Goal: Information Seeking & Learning: Learn about a topic

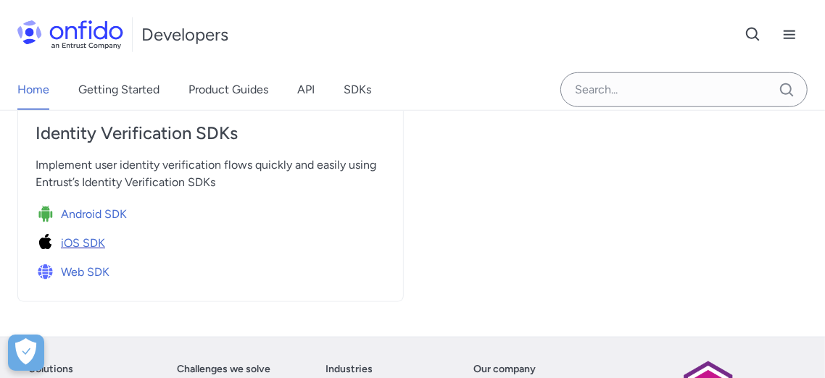
scroll to position [725, 0]
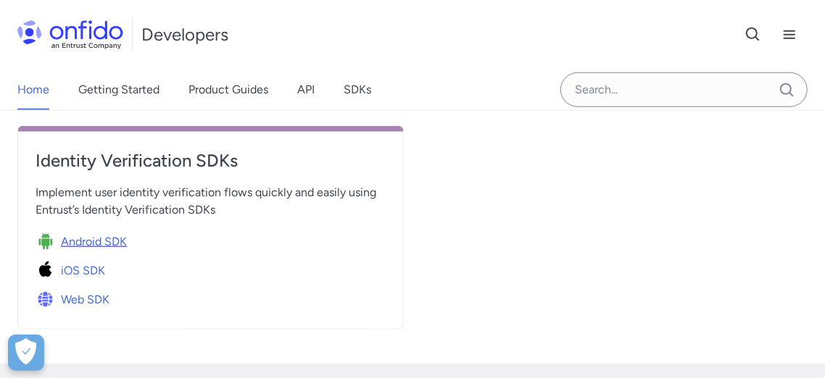
click at [93, 239] on span "Android SDK" at bounding box center [94, 241] width 66 height 17
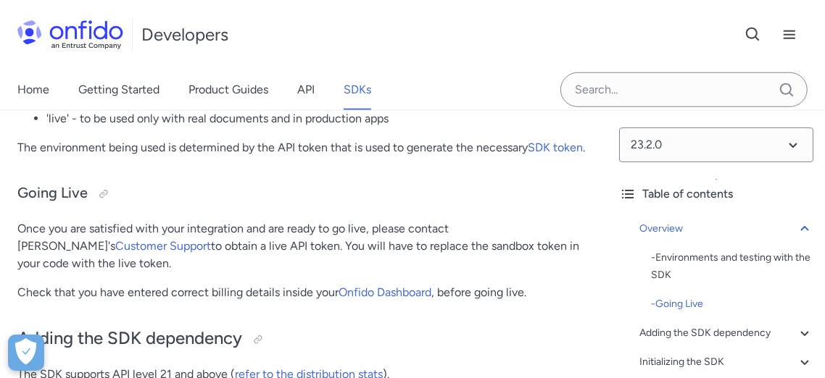
scroll to position [671, 0]
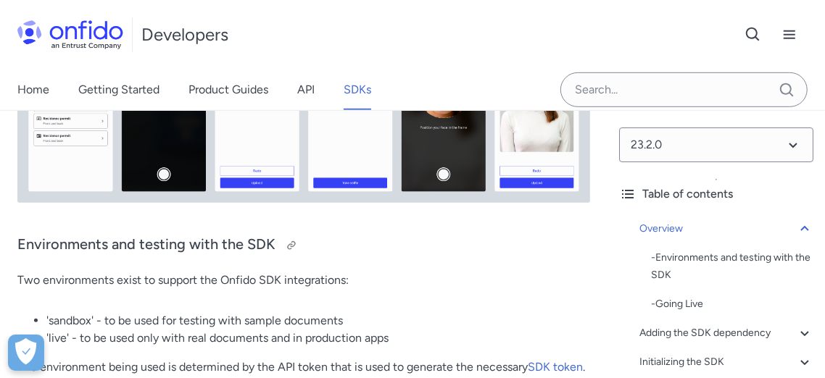
scroll to position [618, 0]
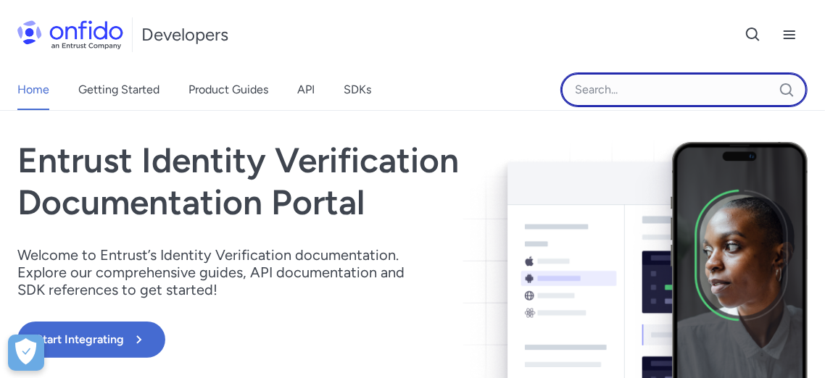
click at [612, 91] on input "Onfido search input field" at bounding box center [683, 90] width 247 height 35
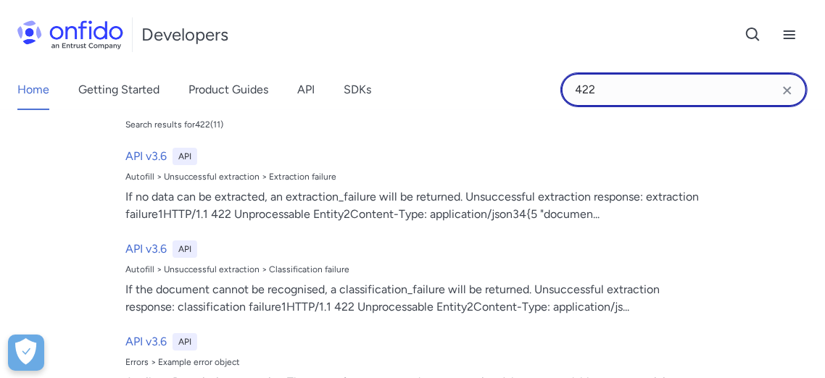
scroll to position [80, 0]
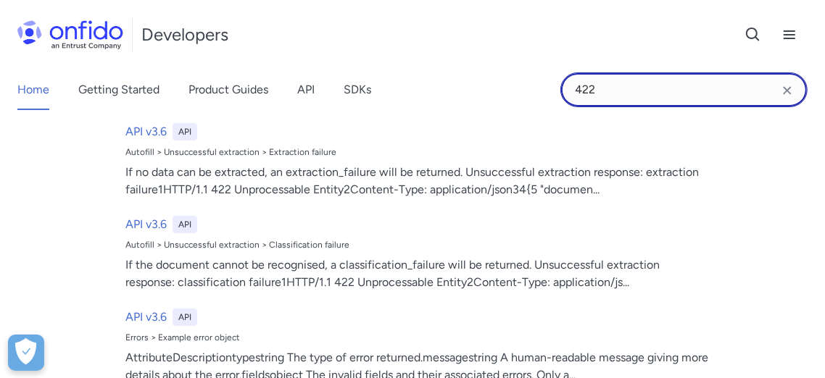
type input "422"
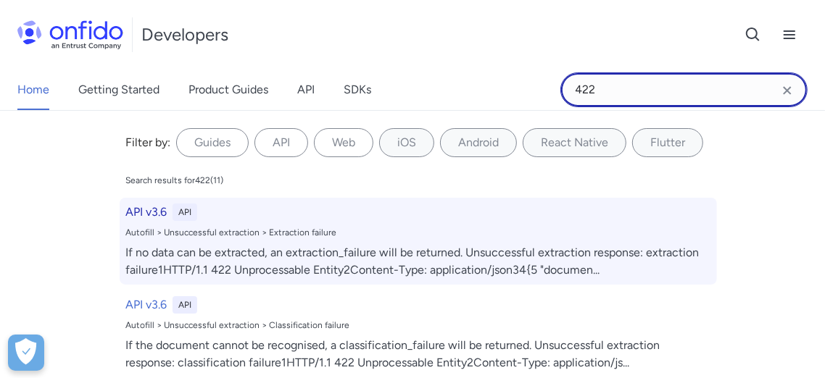
scroll to position [0, 0]
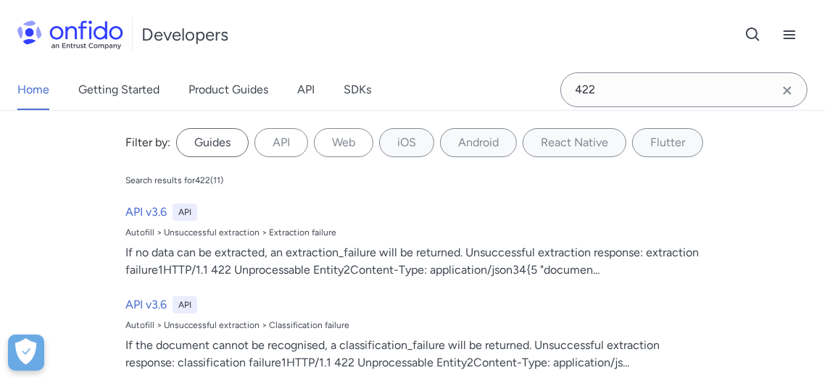
click at [221, 155] on label "Guides" at bounding box center [212, 142] width 73 height 29
click at [0, 0] on input "Guides" at bounding box center [0, 0] width 0 height 0
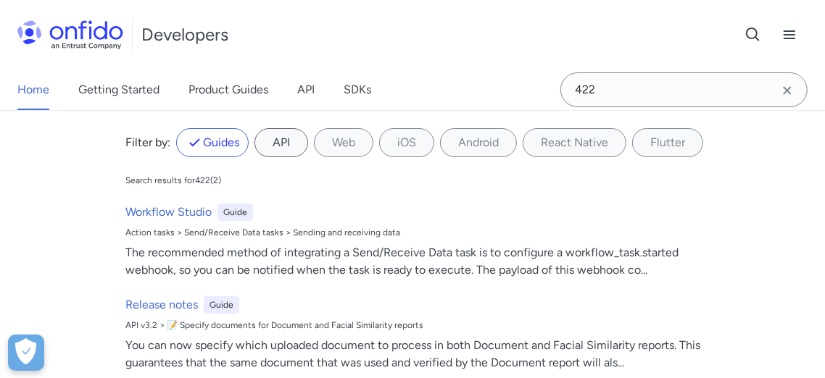
click at [276, 146] on label "API" at bounding box center [281, 142] width 54 height 29
click at [0, 0] on input "API" at bounding box center [0, 0] width 0 height 0
click at [276, 153] on label "API" at bounding box center [281, 142] width 54 height 29
click at [0, 0] on input "API" at bounding box center [0, 0] width 0 height 0
click at [486, 152] on label "Android" at bounding box center [478, 142] width 77 height 29
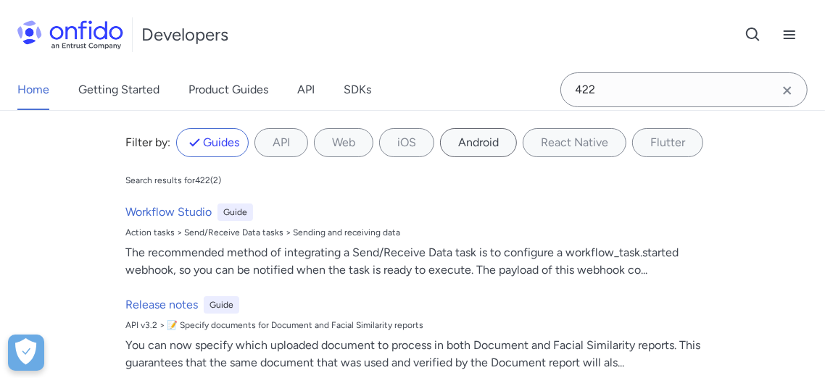
click at [0, 0] on input "Android" at bounding box center [0, 0] width 0 height 0
click at [563, 146] on label "React Native" at bounding box center [575, 142] width 104 height 29
click at [0, 0] on Native "React Native" at bounding box center [0, 0] width 0 height 0
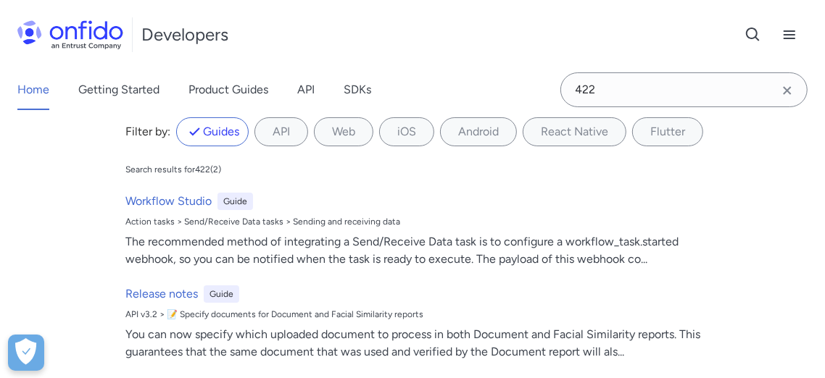
drag, startPoint x: 202, startPoint y: 137, endPoint x: 209, endPoint y: 166, distance: 29.7
click at [202, 137] on label "Guides" at bounding box center [212, 131] width 73 height 29
click at [0, 0] on input "Guides" at bounding box center [0, 0] width 0 height 0
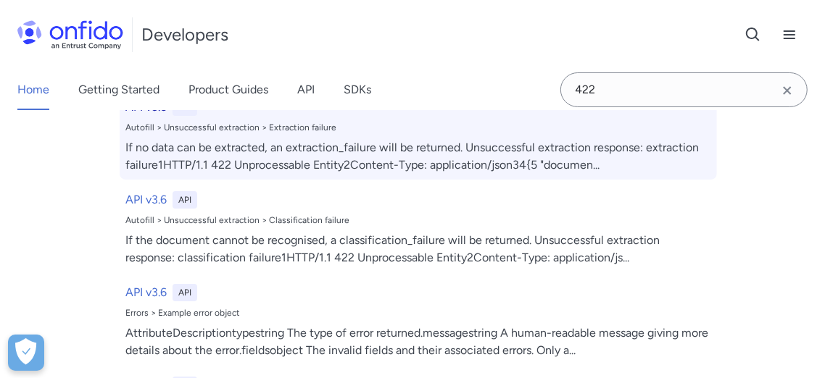
scroll to position [11, 0]
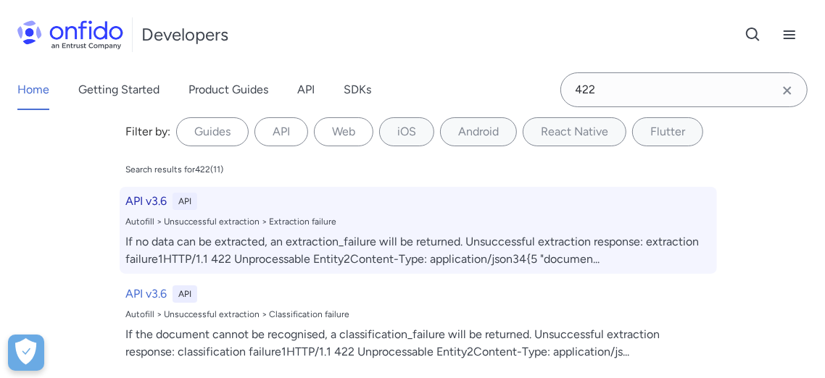
click at [136, 201] on h6 "API v3.6" at bounding box center [145, 201] width 41 height 17
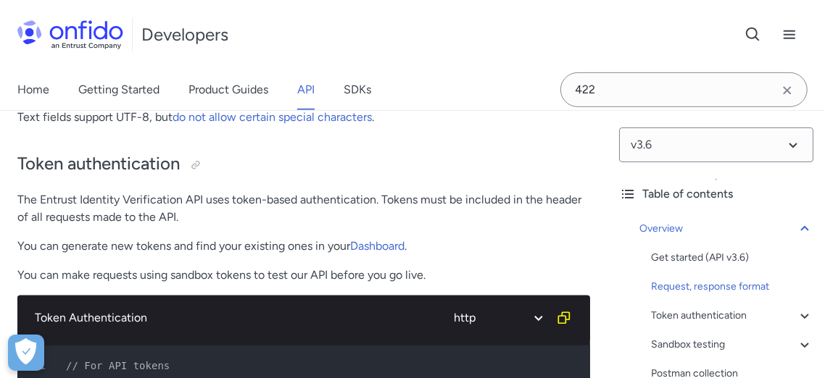
scroll to position [510, 0]
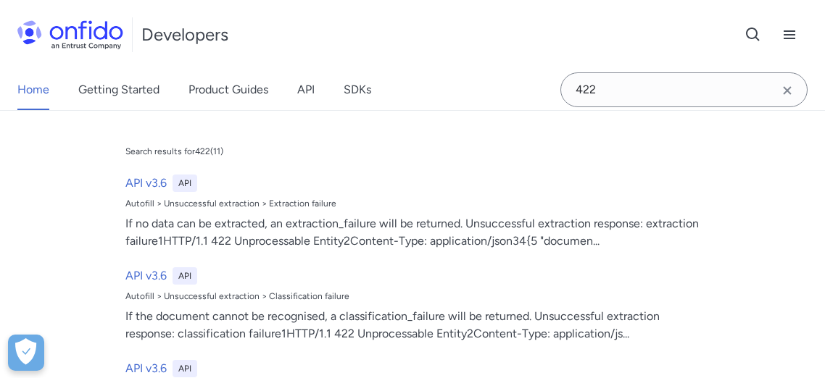
type input "facial_similarity"
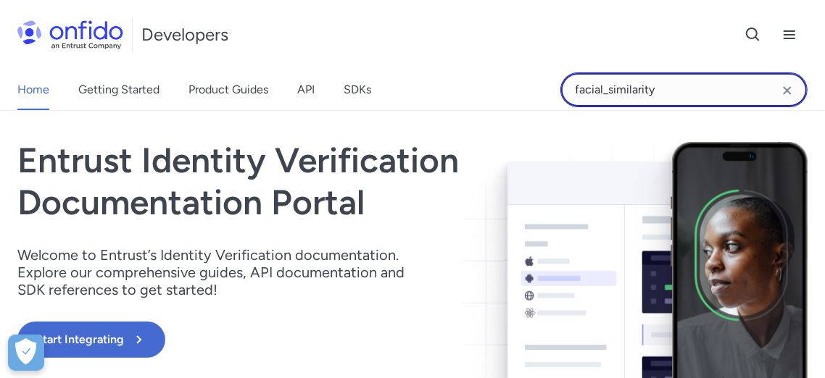
click at [701, 90] on input "facial_similarity" at bounding box center [683, 90] width 247 height 35
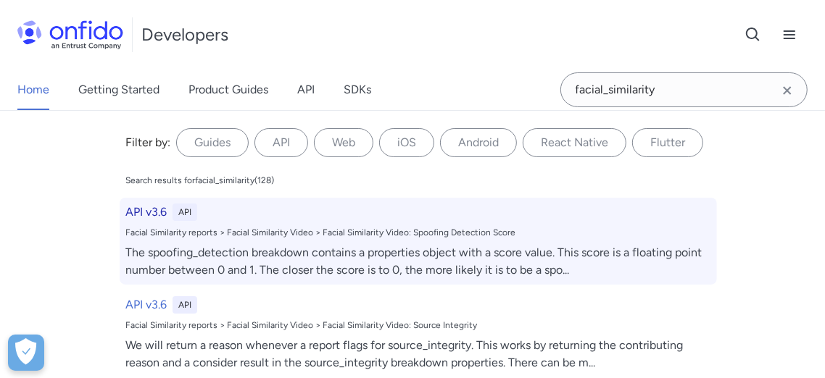
click at [147, 235] on div "Facial Similarity reports > Facial Similarity Video > Facial Similarity Video: …" at bounding box center [418, 233] width 586 height 12
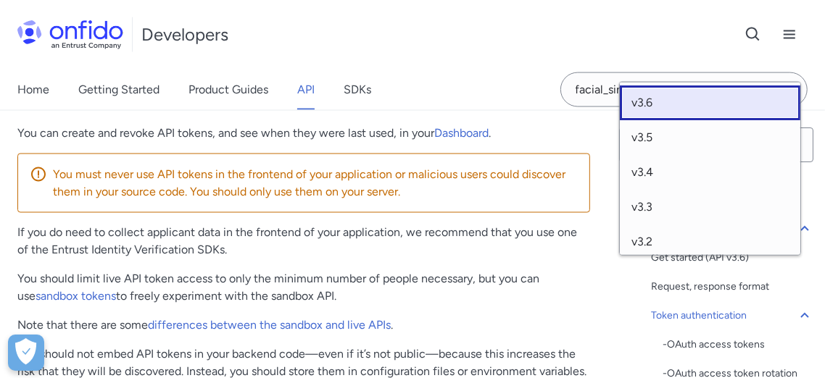
scroll to position [1477, 0]
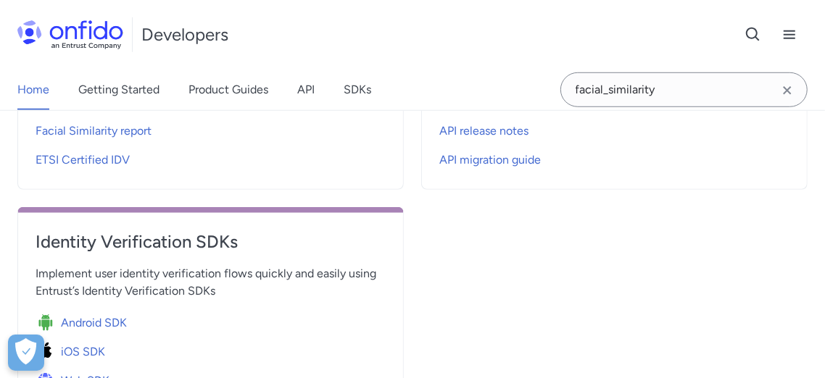
scroll to position [563, 0]
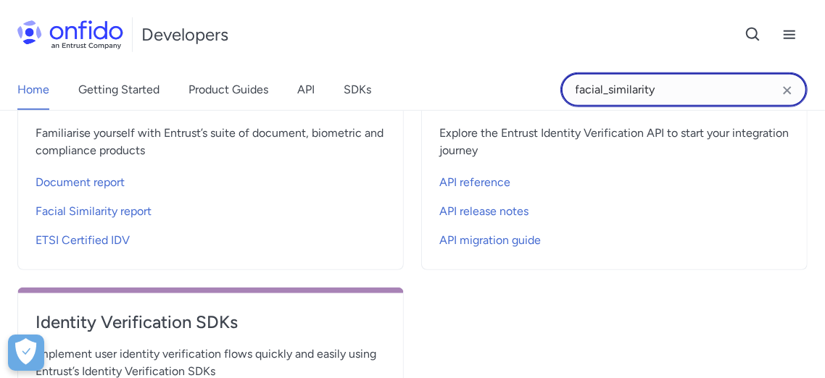
click at [669, 90] on input "facial_similarity" at bounding box center [683, 90] width 247 height 35
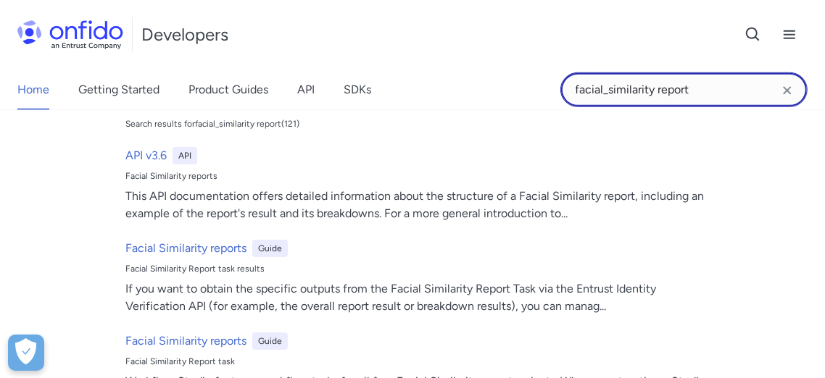
scroll to position [80, 0]
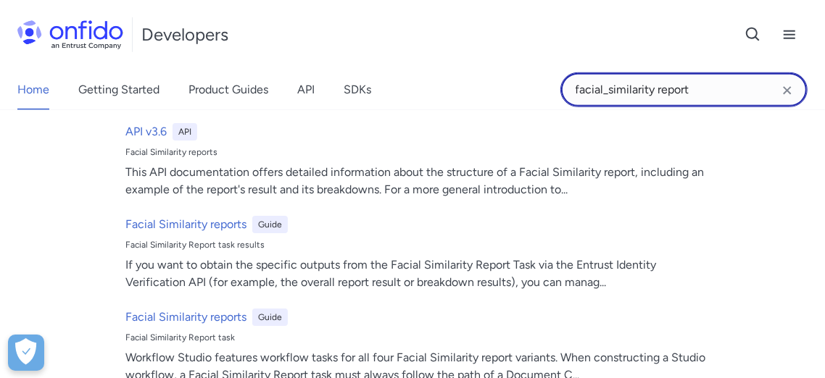
type input "facial_similarity report"
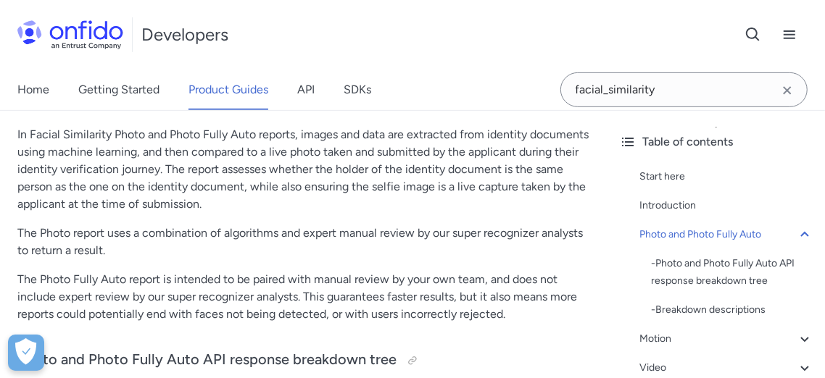
scroll to position [402, 0]
